Goal: Task Accomplishment & Management: Complete application form

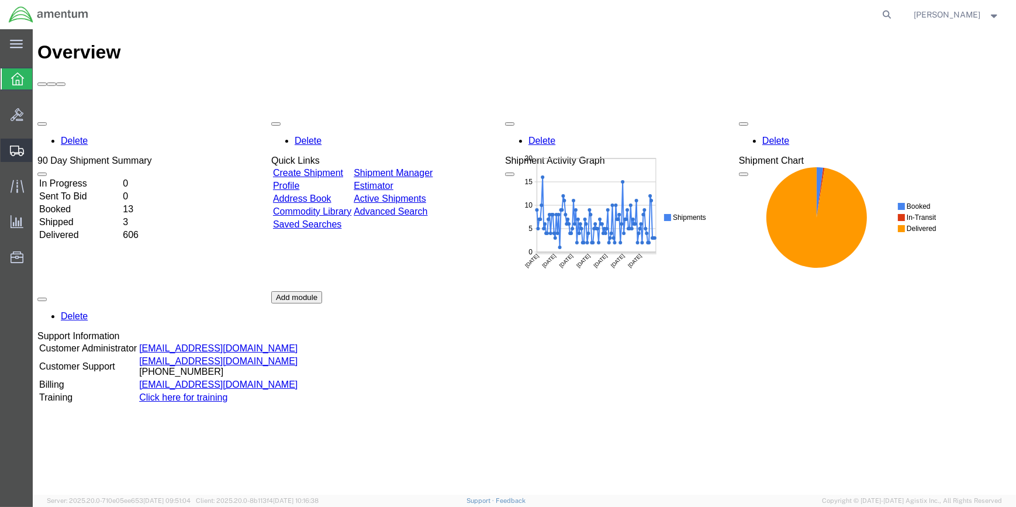
click at [0, 0] on span "Create Shipment" at bounding box center [0, 0] width 0 height 0
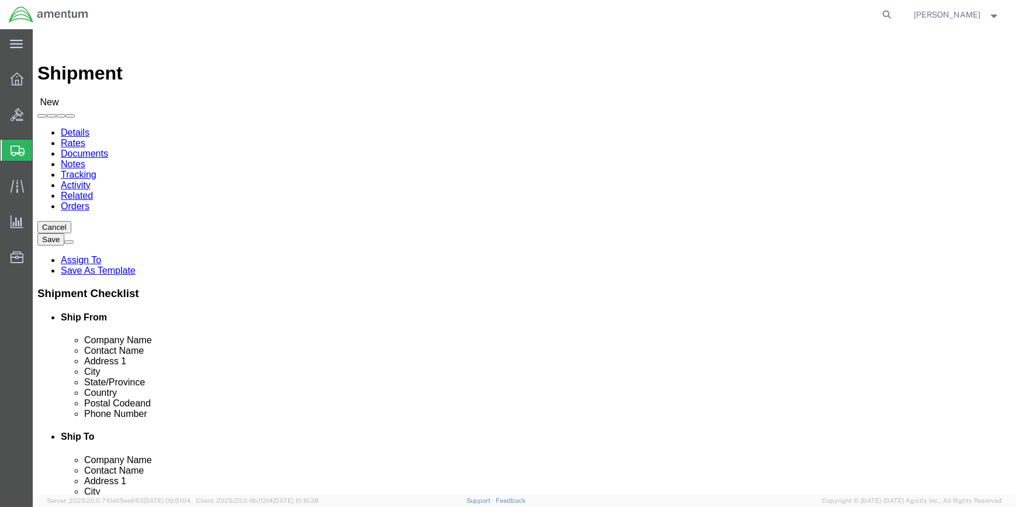
select select
type input "WSA"
select select "49914"
select select "[GEOGRAPHIC_DATA]"
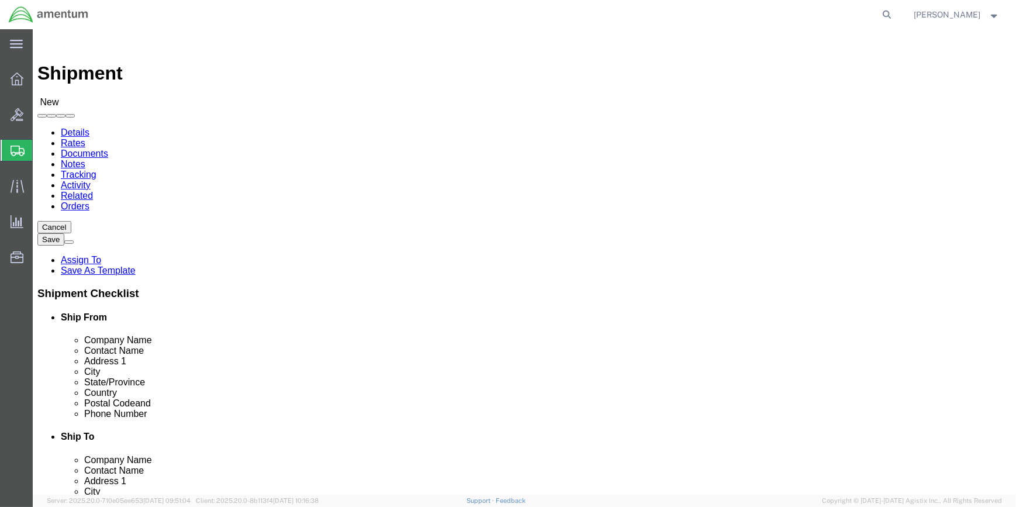
drag, startPoint x: 192, startPoint y: 241, endPoint x: 113, endPoint y: 241, distance: 79.5
click div "Contact Name"
type input "[PERSON_NAME]"
click input "text"
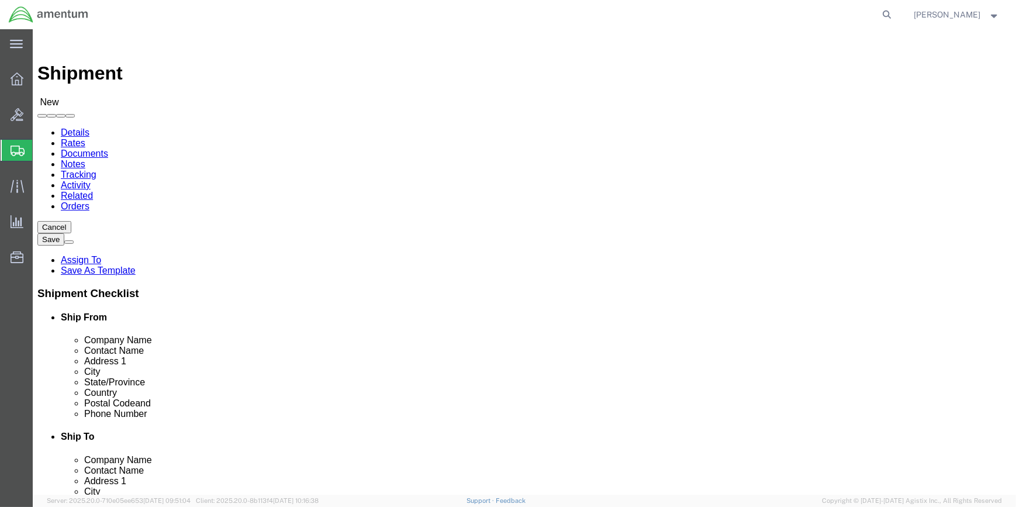
type input "[PHONE_NUMBER]"
drag, startPoint x: 213, startPoint y: 418, endPoint x: 153, endPoint y: 418, distance: 60.2
click div
type input "[PERSON_NAME][EMAIL_ADDRESS][PERSON_NAME][DOMAIN_NAME]"
type input "WR"
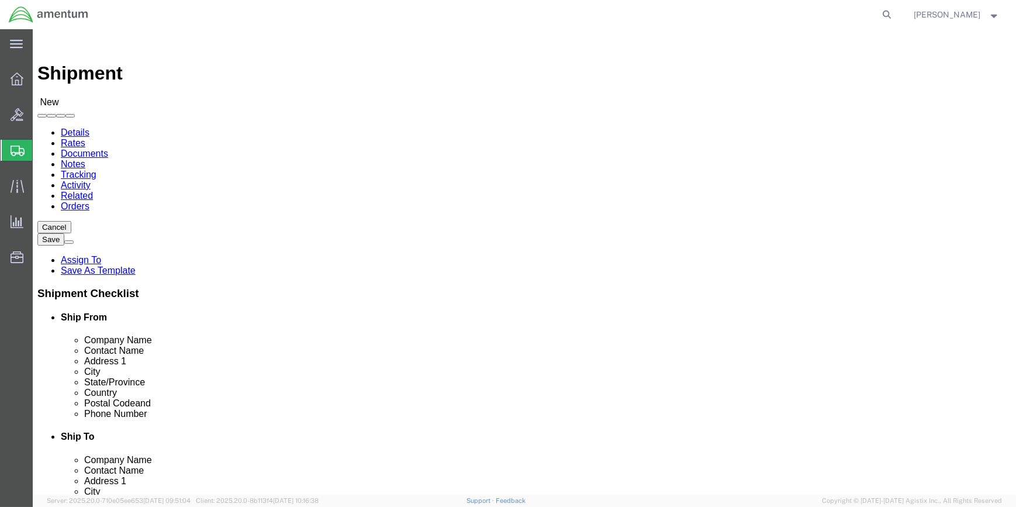
select select "49942"
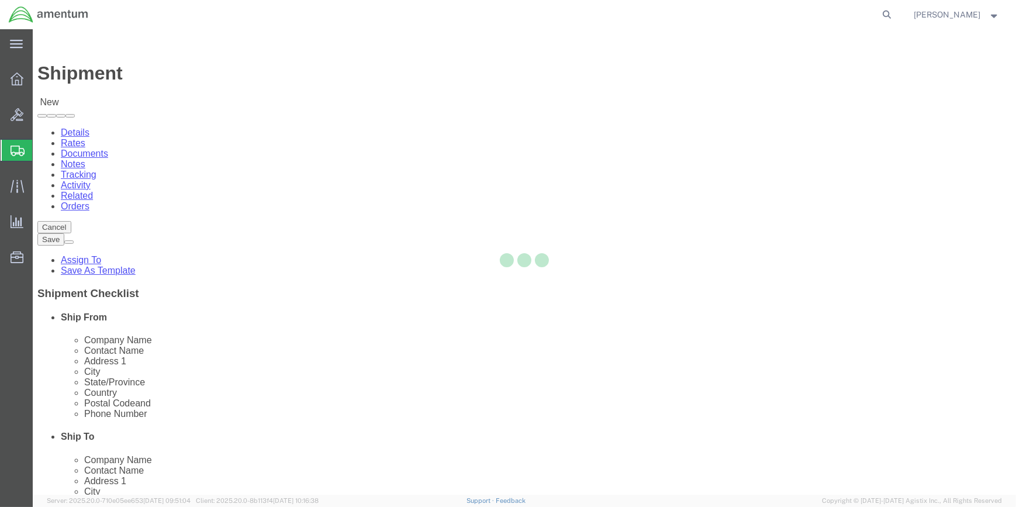
select select "CA"
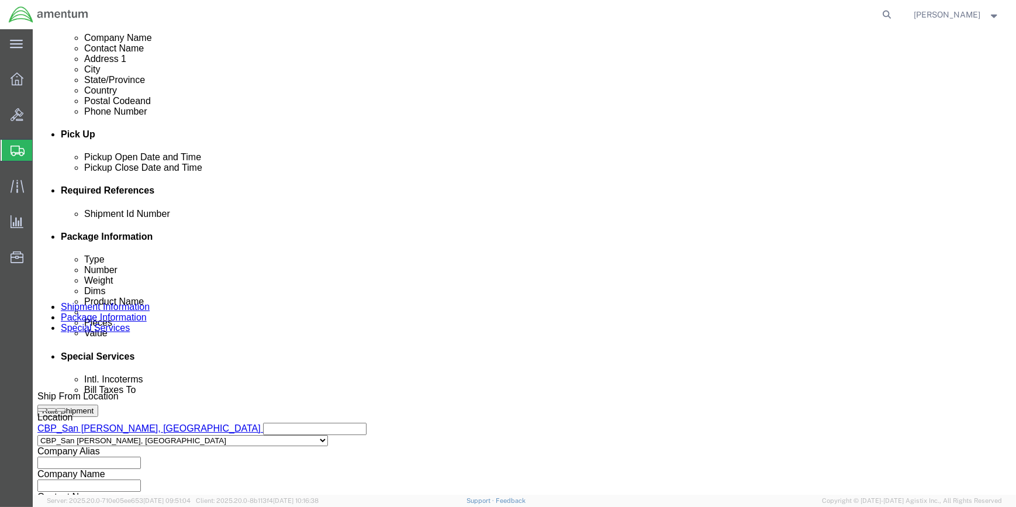
scroll to position [425, 0]
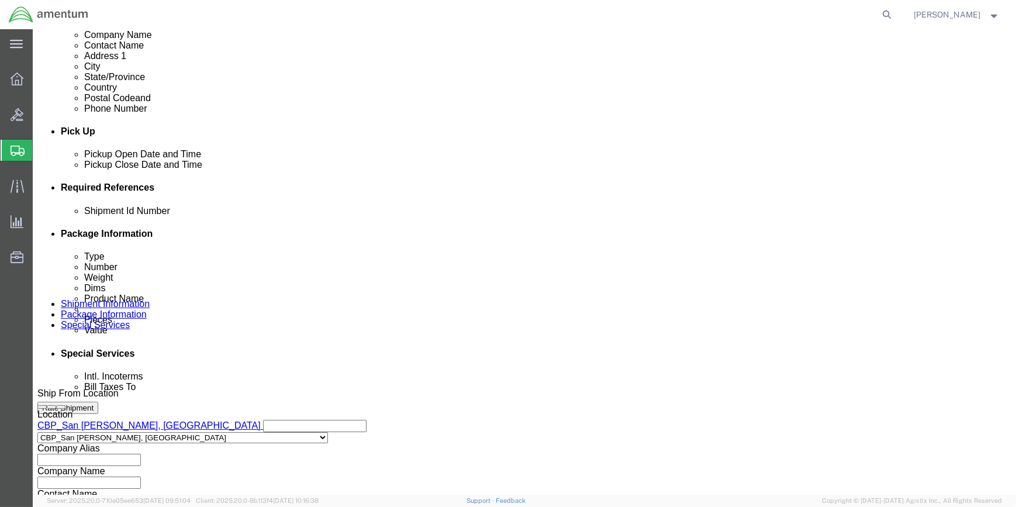
drag, startPoint x: 682, startPoint y: 255, endPoint x: 597, endPoint y: 258, distance: 84.8
click button "Add reference"
drag, startPoint x: 212, startPoint y: 292, endPoint x: 233, endPoint y: 292, distance: 21.1
click input "text"
click select "Select Account Type Activity ID Airline Appointment Number ASN Batch Request # …"
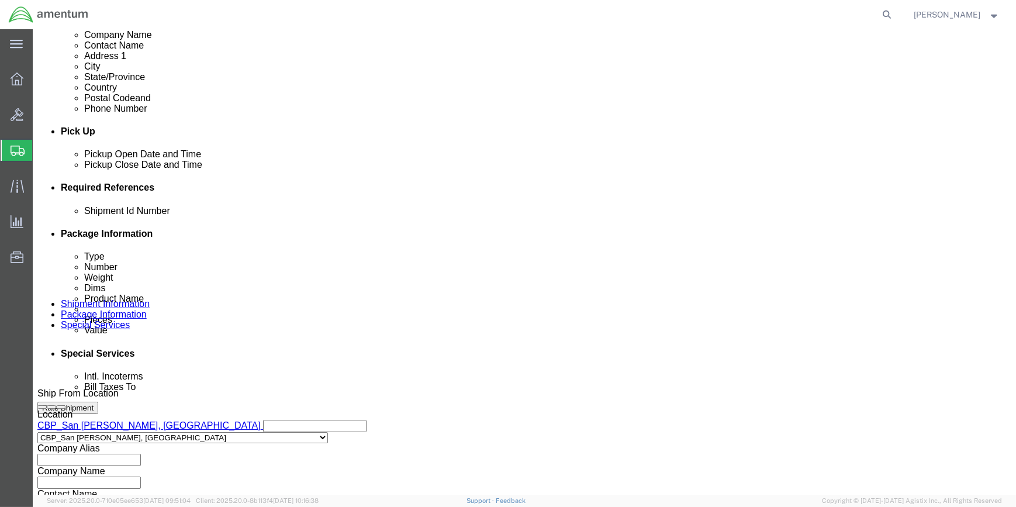
select select "CUSTREF"
click select "Select Account Type Activity ID Airline Appointment Number ASN Batch Request # …"
click input "text"
type input "WRS-519-006958"
click button "Add reference"
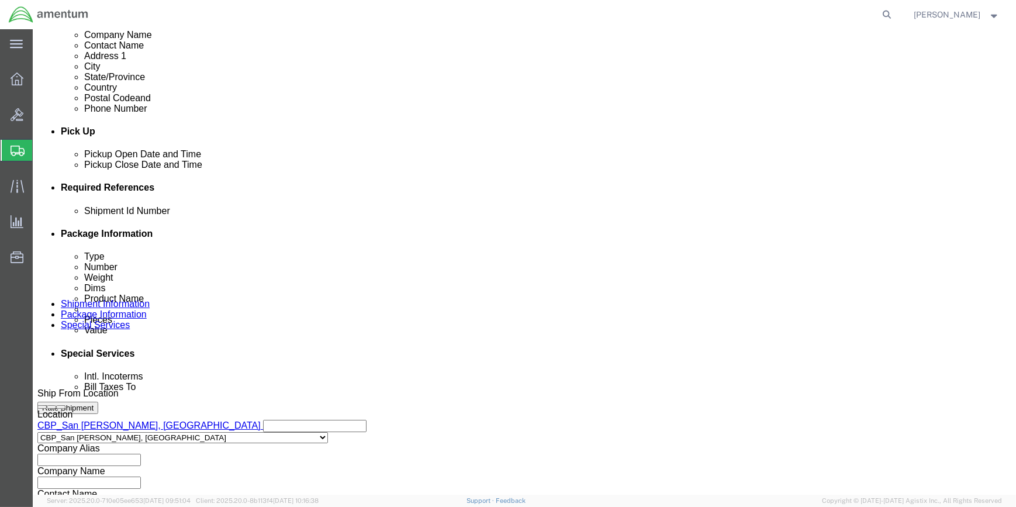
click select "Select Account Type Activity ID Airline Appointment Number ASN Batch Request # …"
select select "DOCN"
click select "Select Account Type Activity ID Airline Appointment Number ASN Batch Request # …"
click input "text"
type input "CBP"
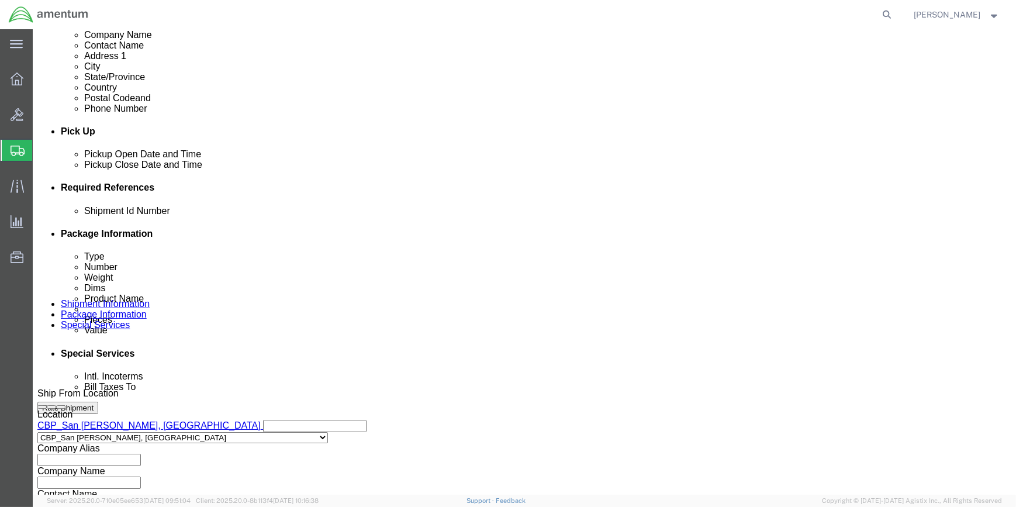
click button "Add reference"
click select "Select Account Type Activity ID Airline Appointment Number ASN Batch Request # …"
select select "PROJNUM"
click select "Select Account Type Activity ID Airline Appointment Number ASN Batch Request # …"
drag, startPoint x: 195, startPoint y: 316, endPoint x: 228, endPoint y: 313, distance: 32.9
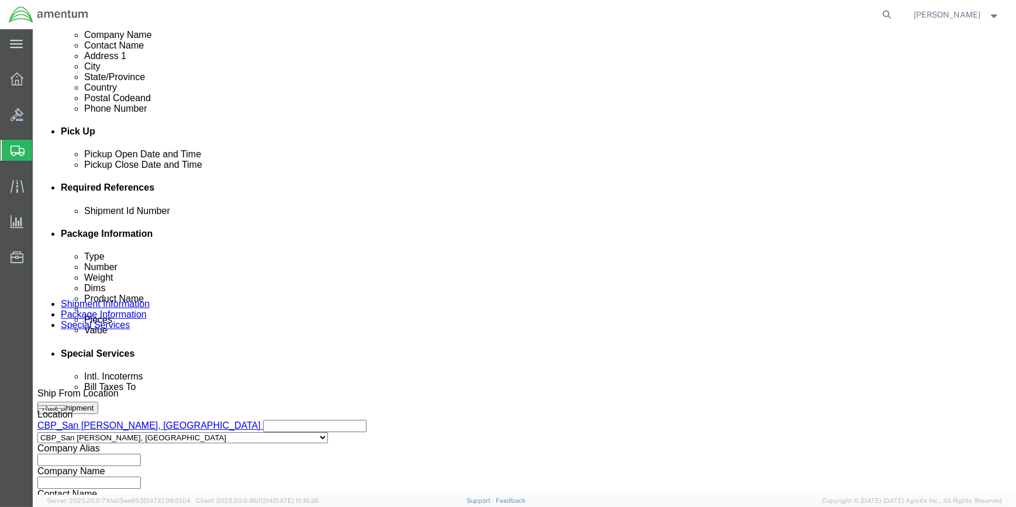
click input "text"
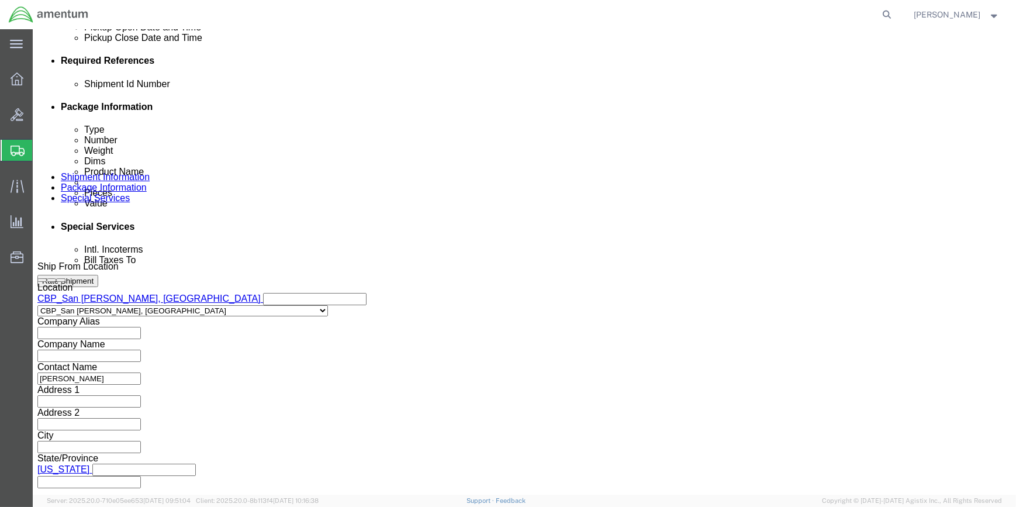
scroll to position [560, 0]
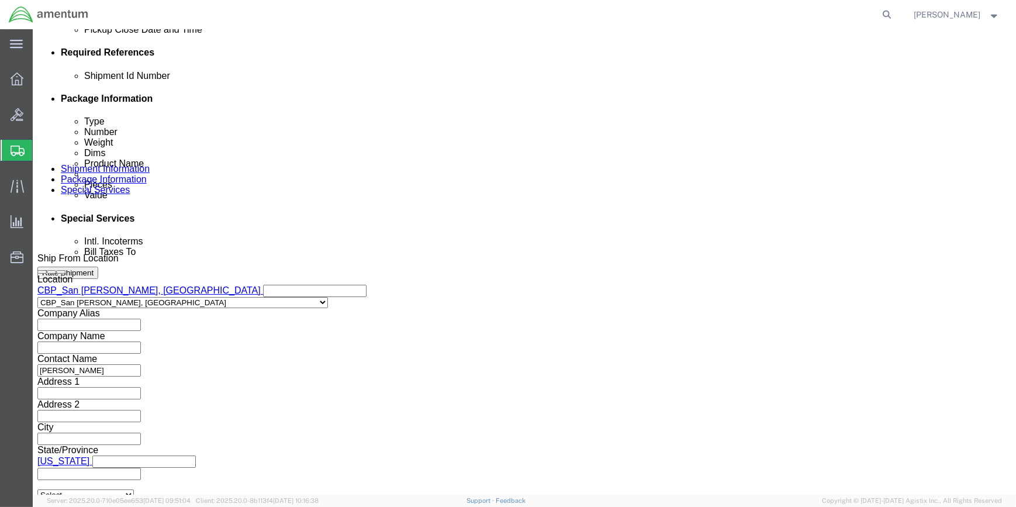
type input "6118.04.03.2219.000.WSA.0000"
click button "Continue"
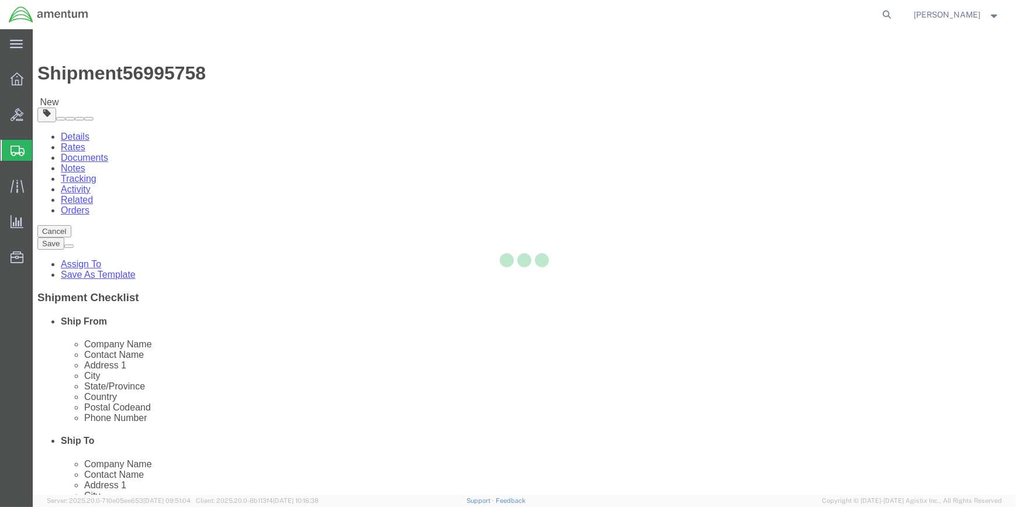
select select "CBOX"
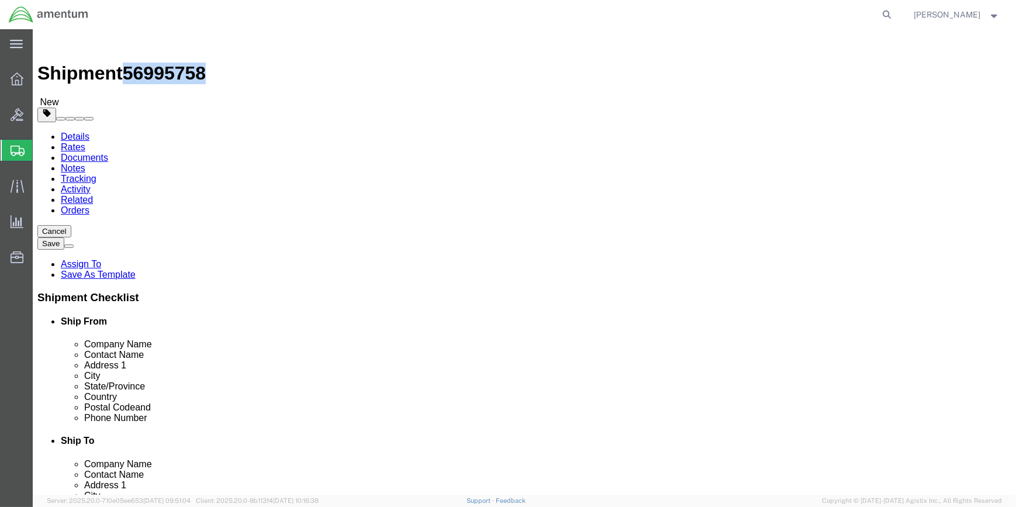
drag, startPoint x: 102, startPoint y: 12, endPoint x: 160, endPoint y: 11, distance: 57.9
click span "56995758"
drag, startPoint x: 153, startPoint y: 11, endPoint x: 144, endPoint y: 11, distance: 8.2
copy span "56995758"
click icon
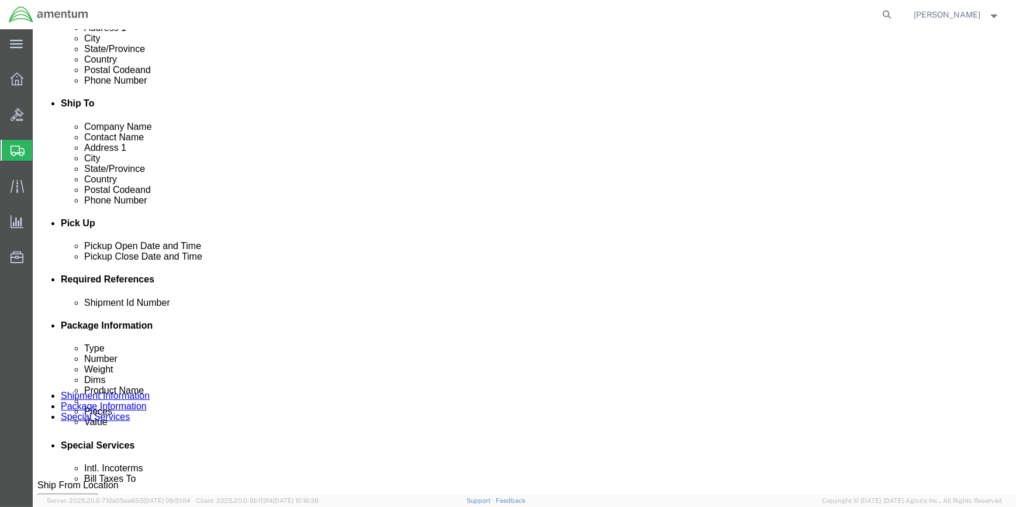
scroll to position [372, 0]
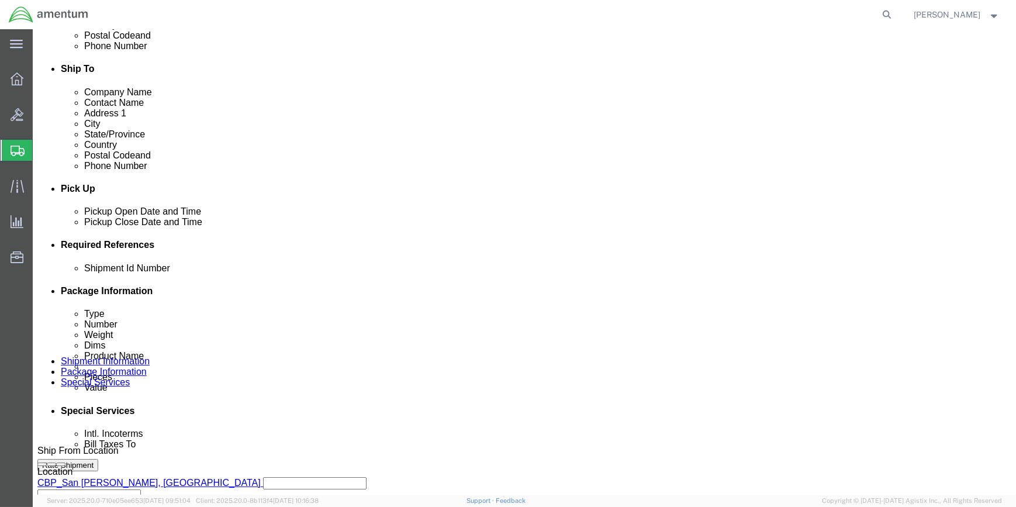
click input "text"
paste input "56995758"
type input "56995758"
click icon
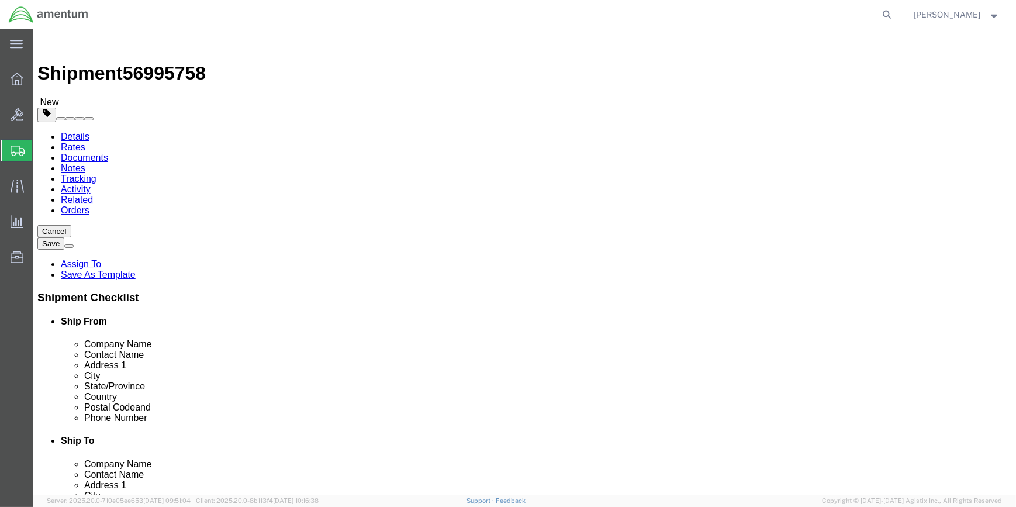
click input "text"
click select "Select BCK Boxes Bale(s) Basket(s) Bolt(s) Bottle(s) Buckets Bulk Bundle(s) Can…"
select select "SBX"
click select "Select BCK Boxes Bale(s) Basket(s) Bolt(s) Bottle(s) Buckets Bulk Bundle(s) Can…"
type input "12.25"
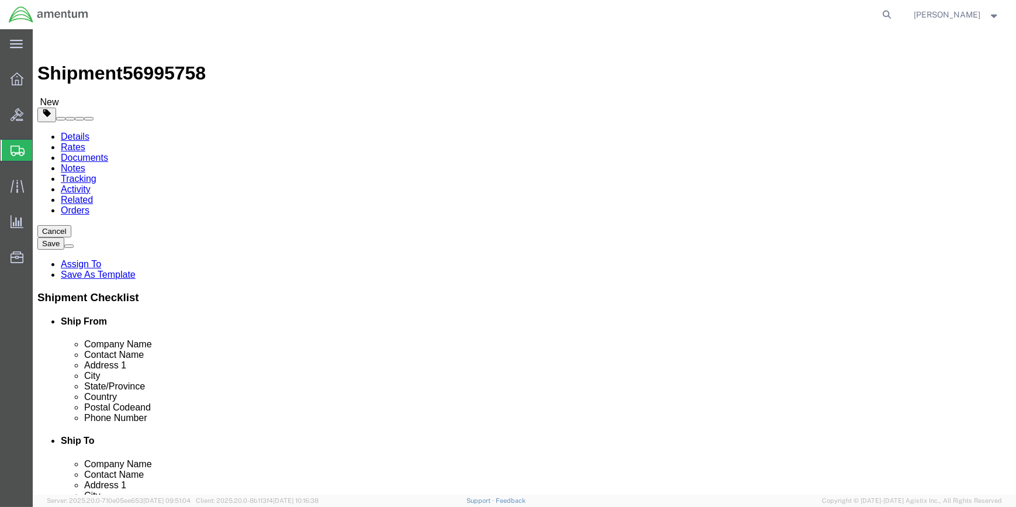
type input "11.00"
type input "1.50"
click input "0.00"
type input "0"
type input "1"
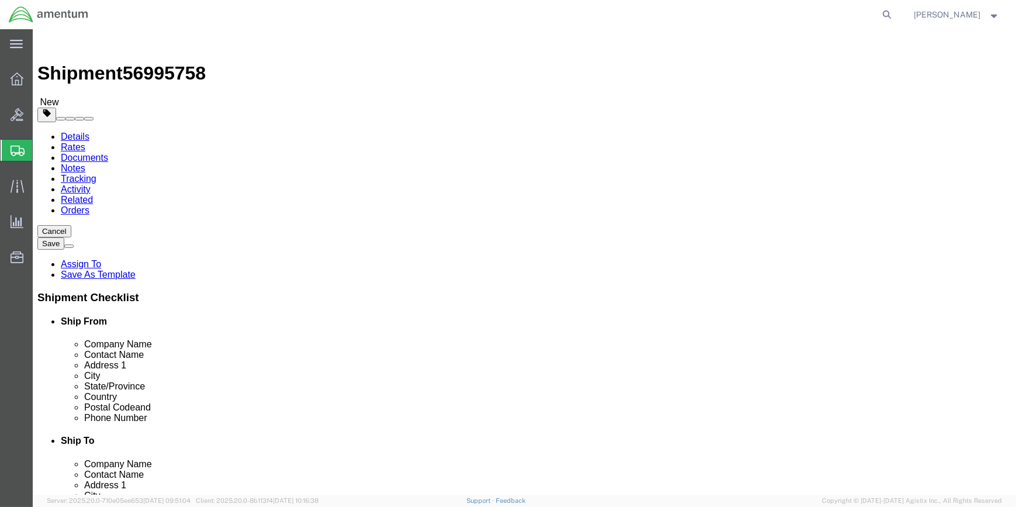
click link "Add Content"
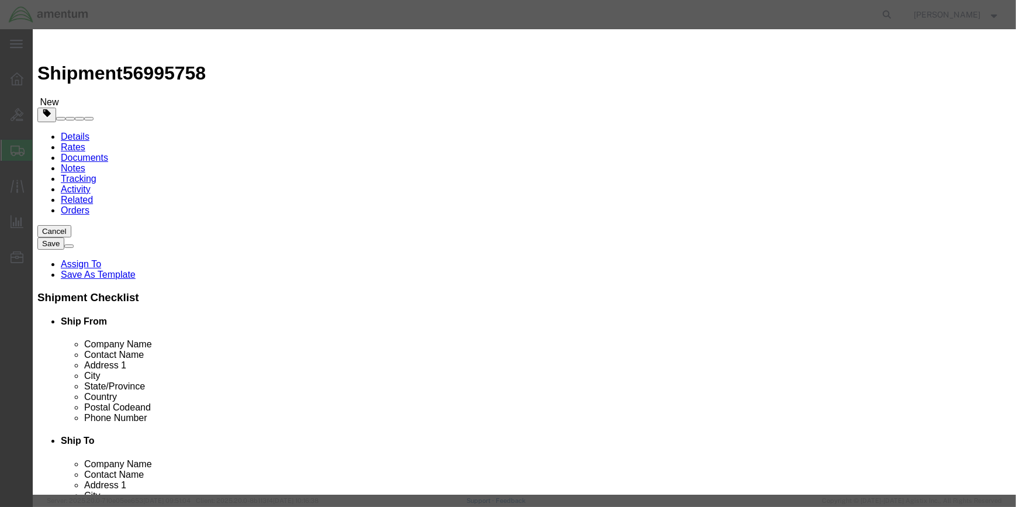
click input "text"
click input "PLATE ASSY"
type input "PLATE ASSY"
drag, startPoint x: 372, startPoint y: 205, endPoint x: 365, endPoint y: 178, distance: 27.4
click input "text"
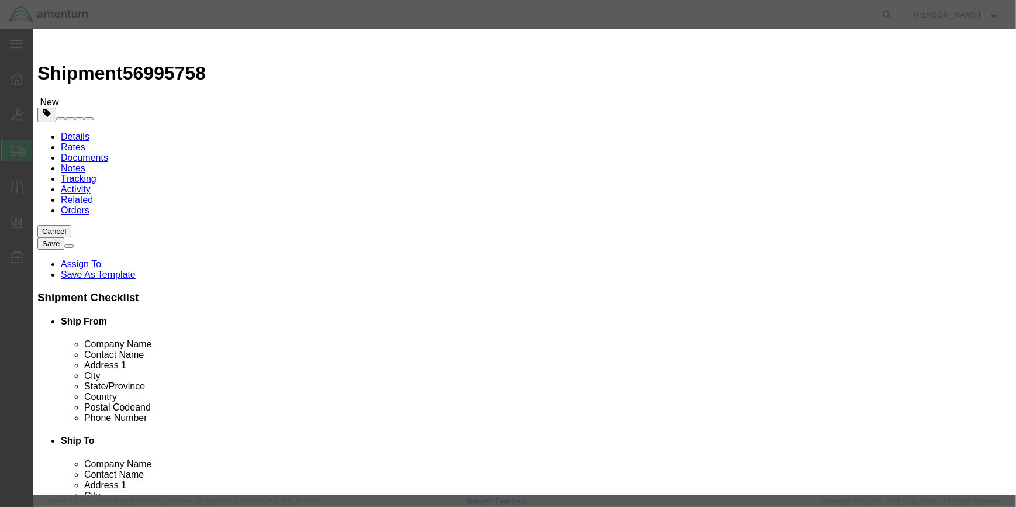
click input "0"
type input "1"
click input "text"
type input "200"
drag, startPoint x: 738, startPoint y: 398, endPoint x: 662, endPoint y: 391, distance: 76.9
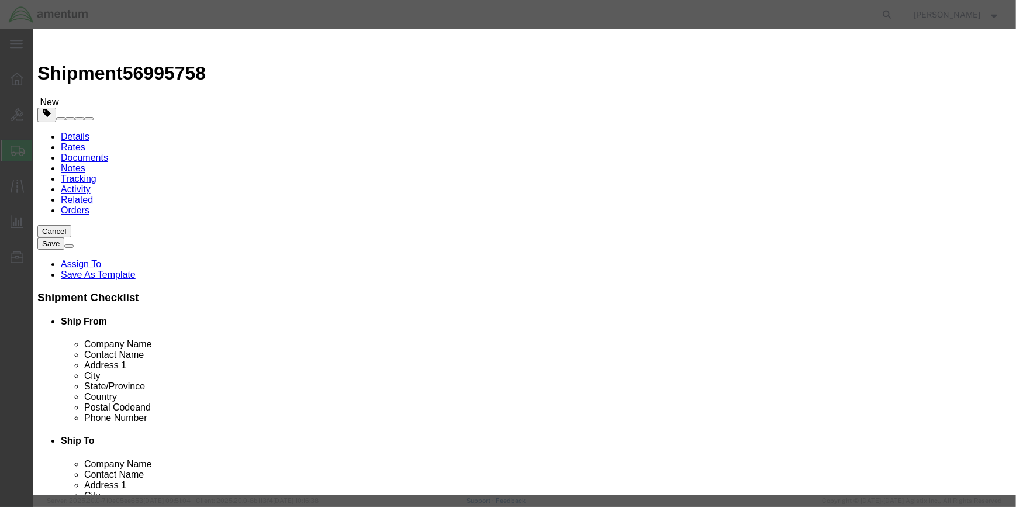
click button "Save & Close"
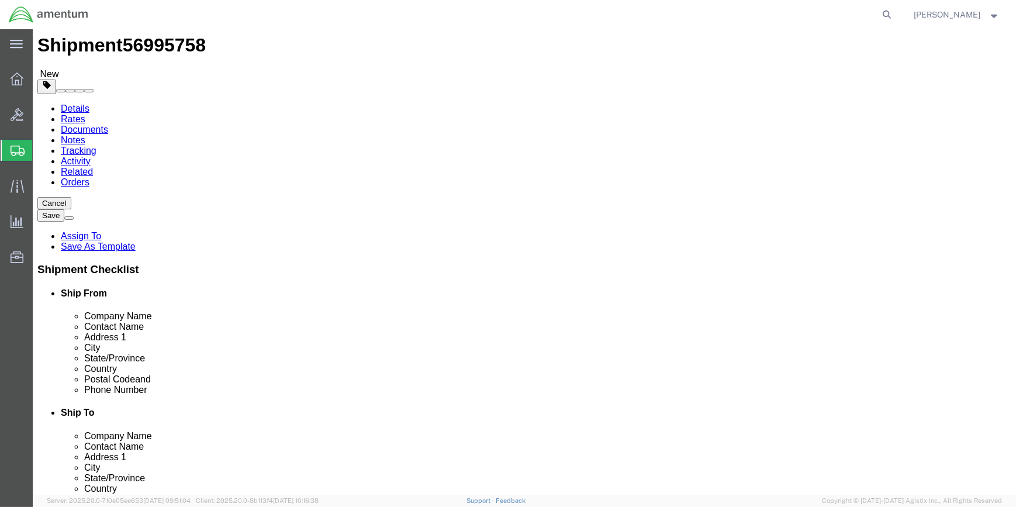
scroll to position [44, 0]
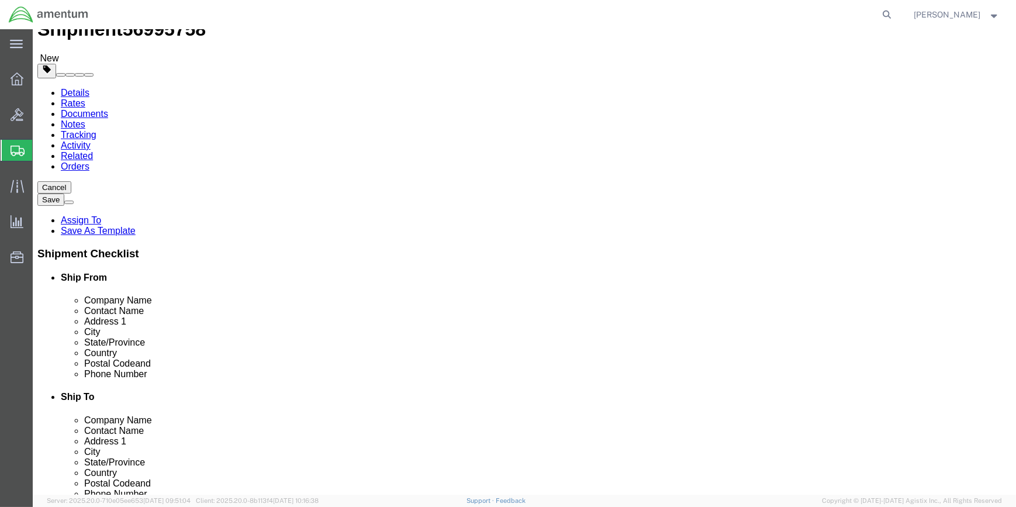
click button "Rate Shipment"
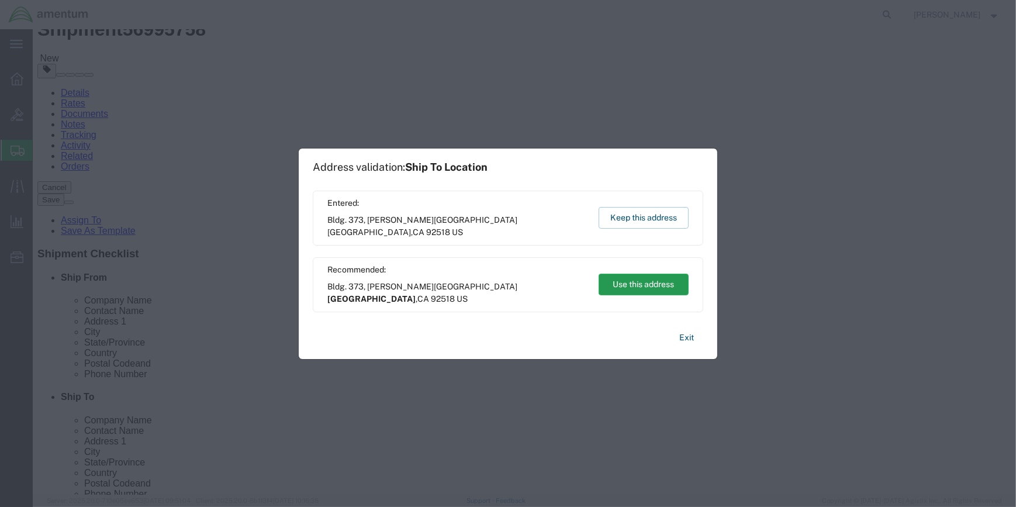
click at [631, 279] on button "Use this address" at bounding box center [644, 285] width 90 height 22
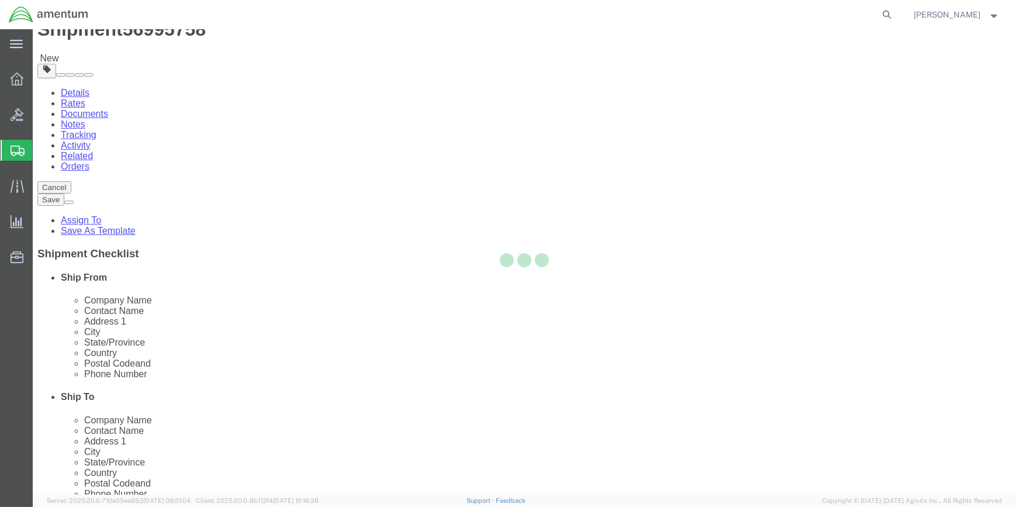
select select "49914"
select select "49942"
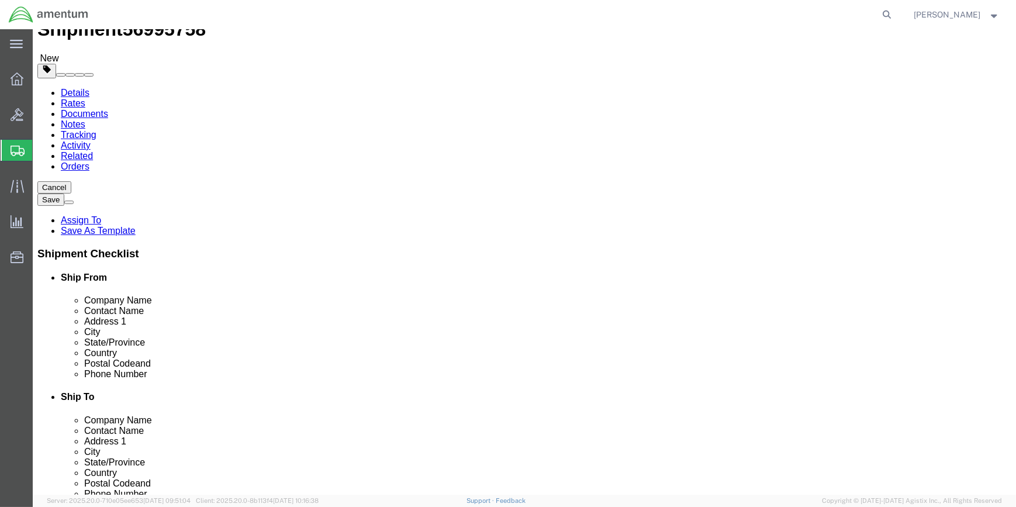
drag, startPoint x: 606, startPoint y: 263, endPoint x: 645, endPoint y: 263, distance: 39.2
click input "Bldg. [STREET_ADDRESS][PERSON_NAME]"
type input "B"
type input "[STREET_ADDRESS]"
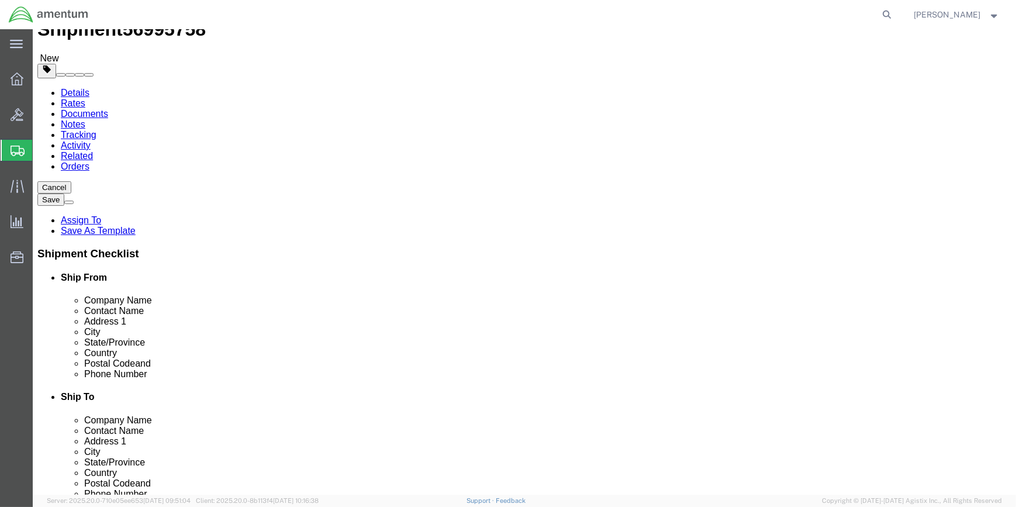
select select
drag, startPoint x: 630, startPoint y: 289, endPoint x: 659, endPoint y: 297, distance: 29.6
click input "[GEOGRAPHIC_DATA]"
type input "WRS"
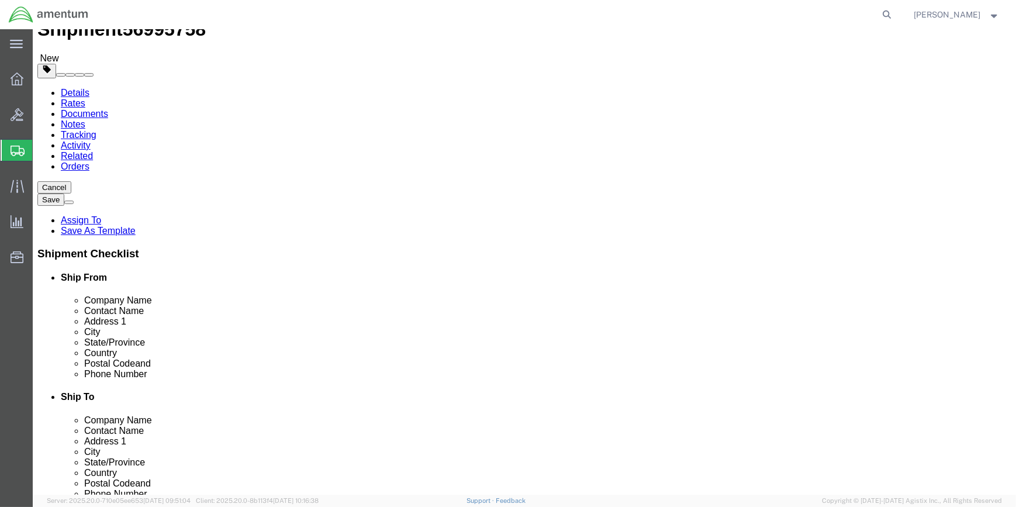
select select "49942"
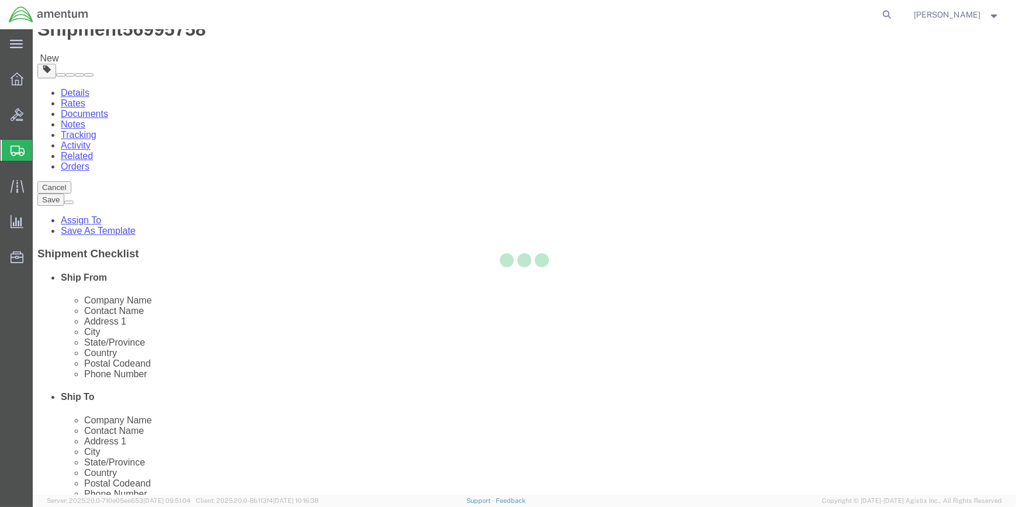
type input "Bldg. [STREET_ADDRESS][PERSON_NAME]"
type input "[GEOGRAPHIC_DATA]"
select select "CA"
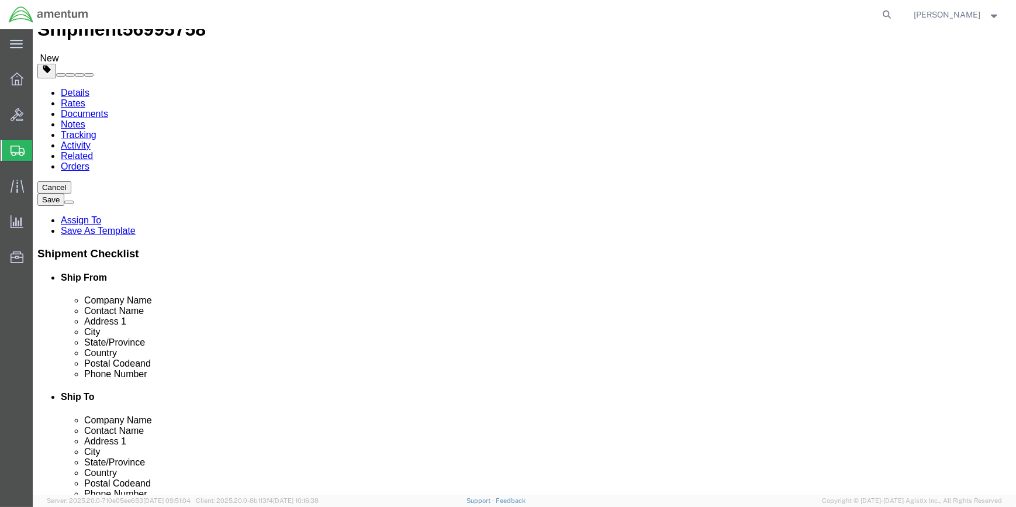
click input "Bldg. [STREET_ADDRESS][PERSON_NAME]"
type input "B"
select select
click input "text"
paste input "[STREET_ADDRESS]"
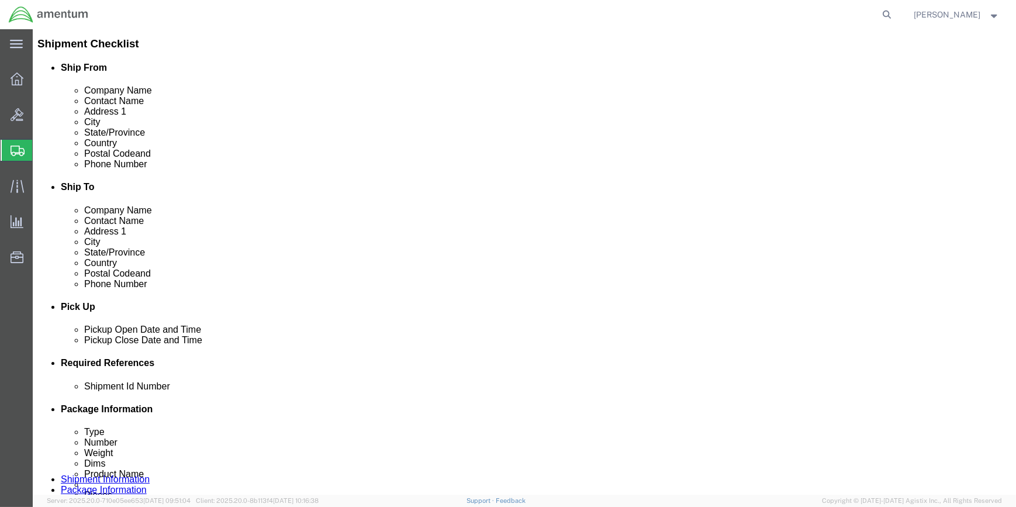
scroll to position [425, 0]
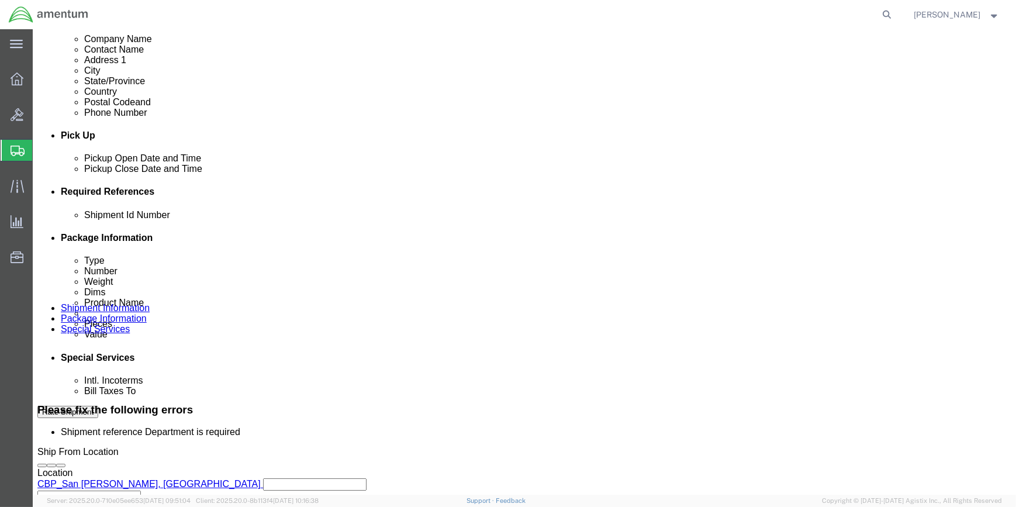
type input "[STREET_ADDRESS]"
click input "text"
type input "CBP"
click icon "button"
click button "Rate Shipment"
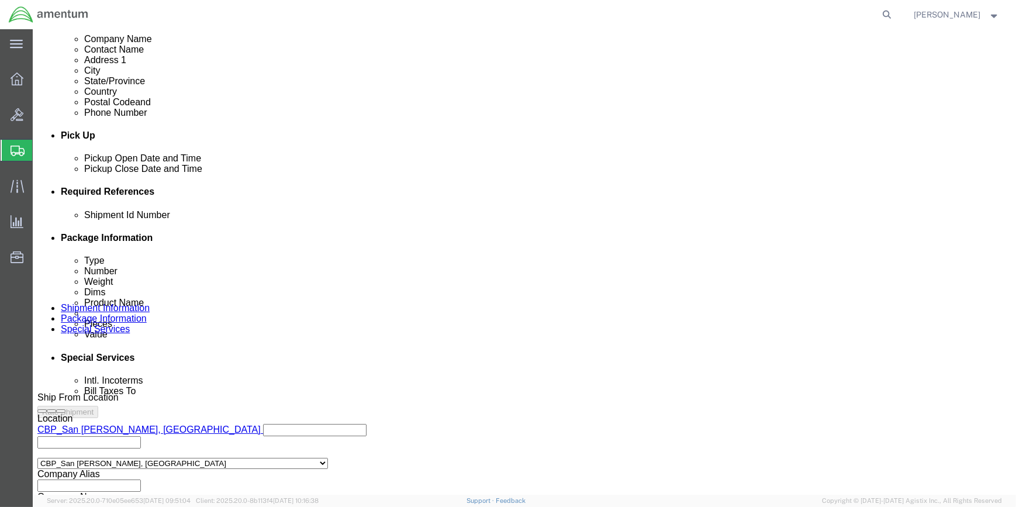
scroll to position [378, 0]
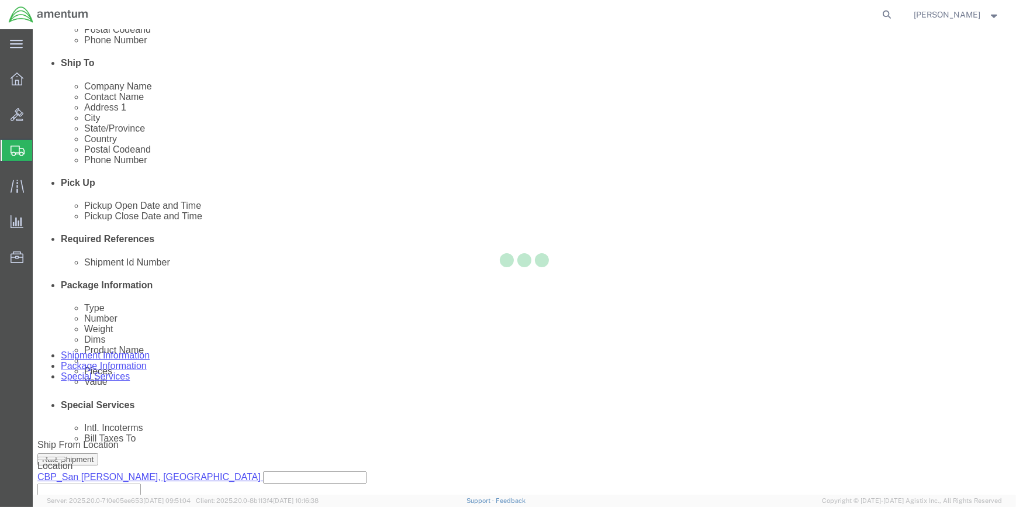
select select "49914"
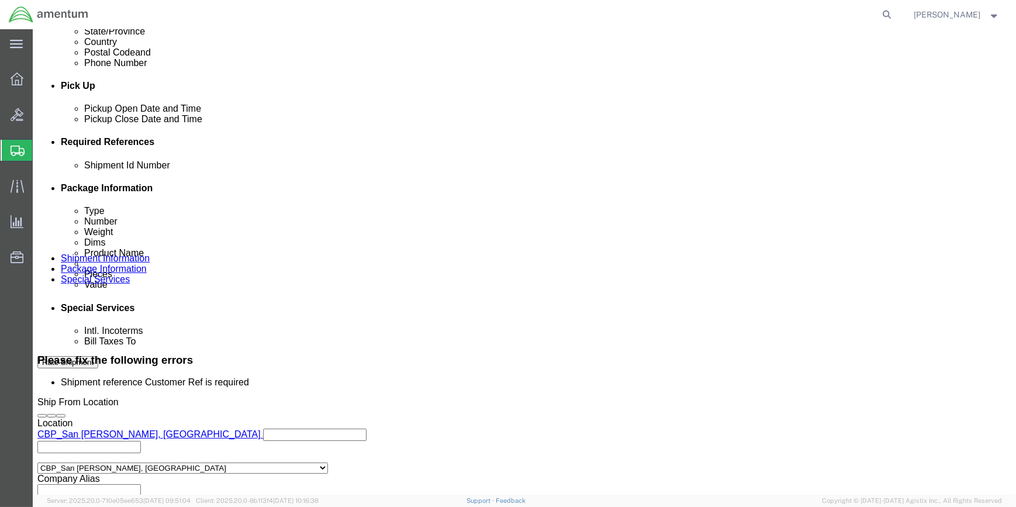
scroll to position [531, 0]
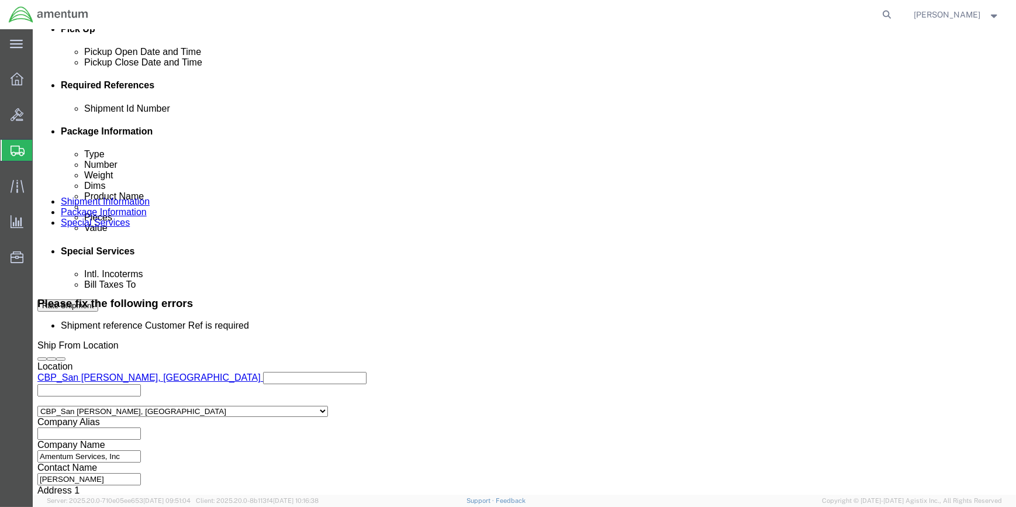
click input "56995758"
drag, startPoint x: 398, startPoint y: 234, endPoint x: 423, endPoint y: 234, distance: 25.1
click input "text"
type input "WRS 519-006958"
click icon
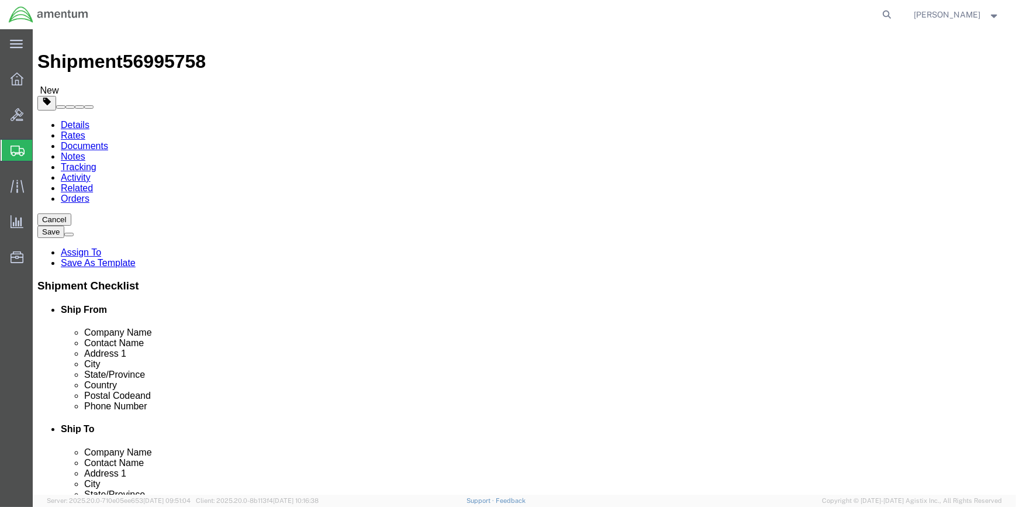
scroll to position [0, 0]
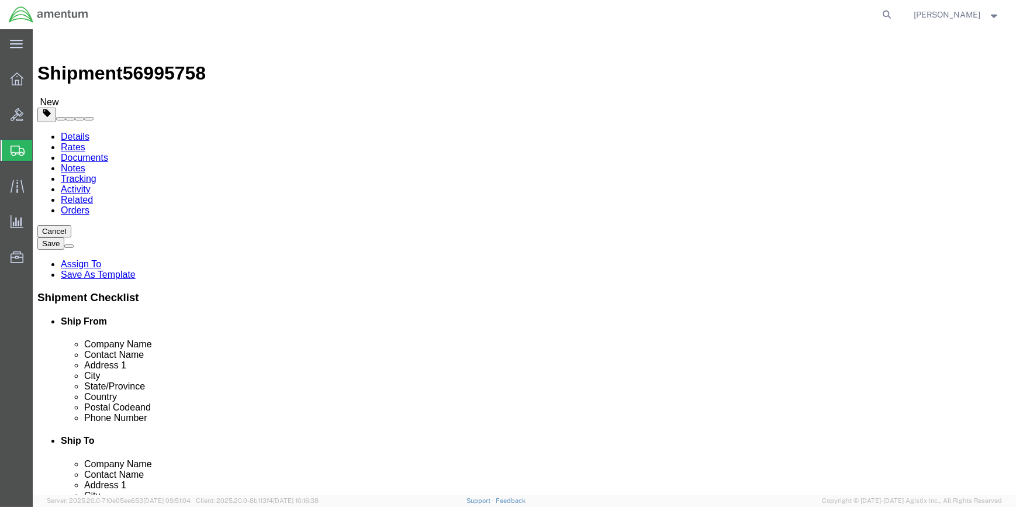
drag, startPoint x: 802, startPoint y: 440, endPoint x: 757, endPoint y: 439, distance: 45.6
click button "Rate Shipment"
